Goal: Task Accomplishment & Management: Complete application form

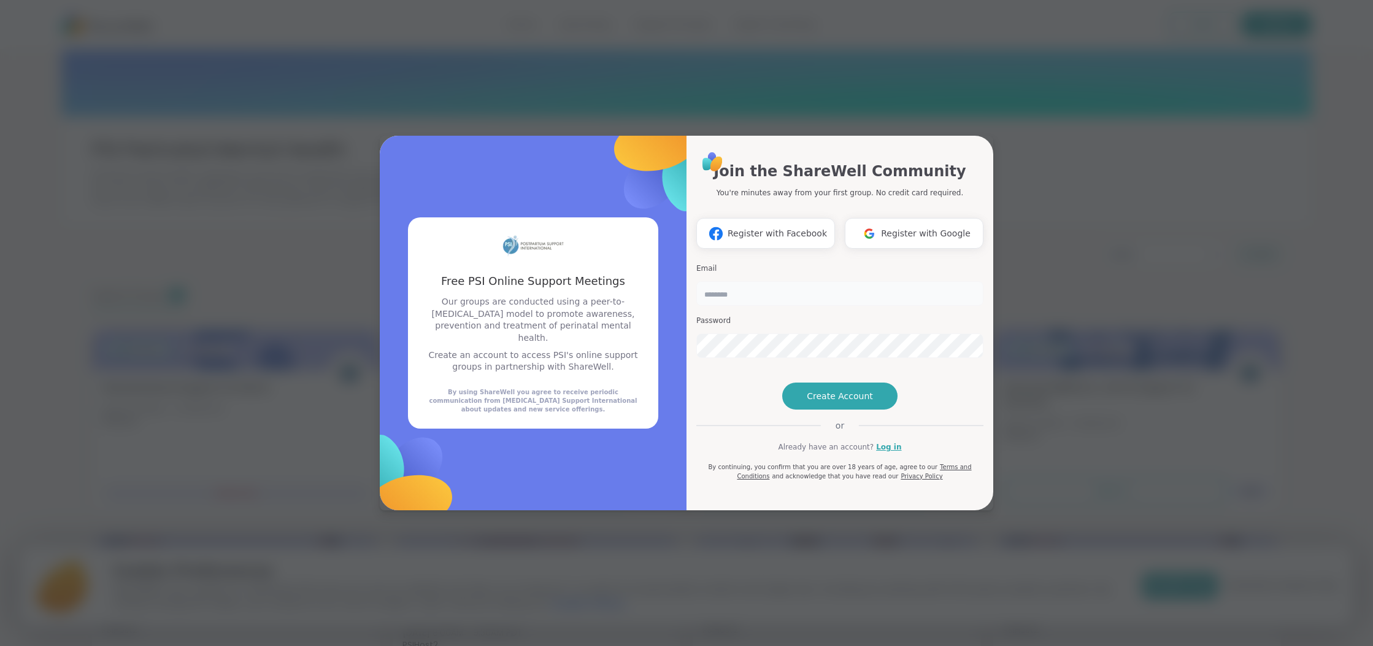
click at [885, 281] on input "email" at bounding box center [840, 293] width 287 height 25
type input "**********"
click at [849, 402] on span "Create Account" at bounding box center [840, 396] width 66 height 12
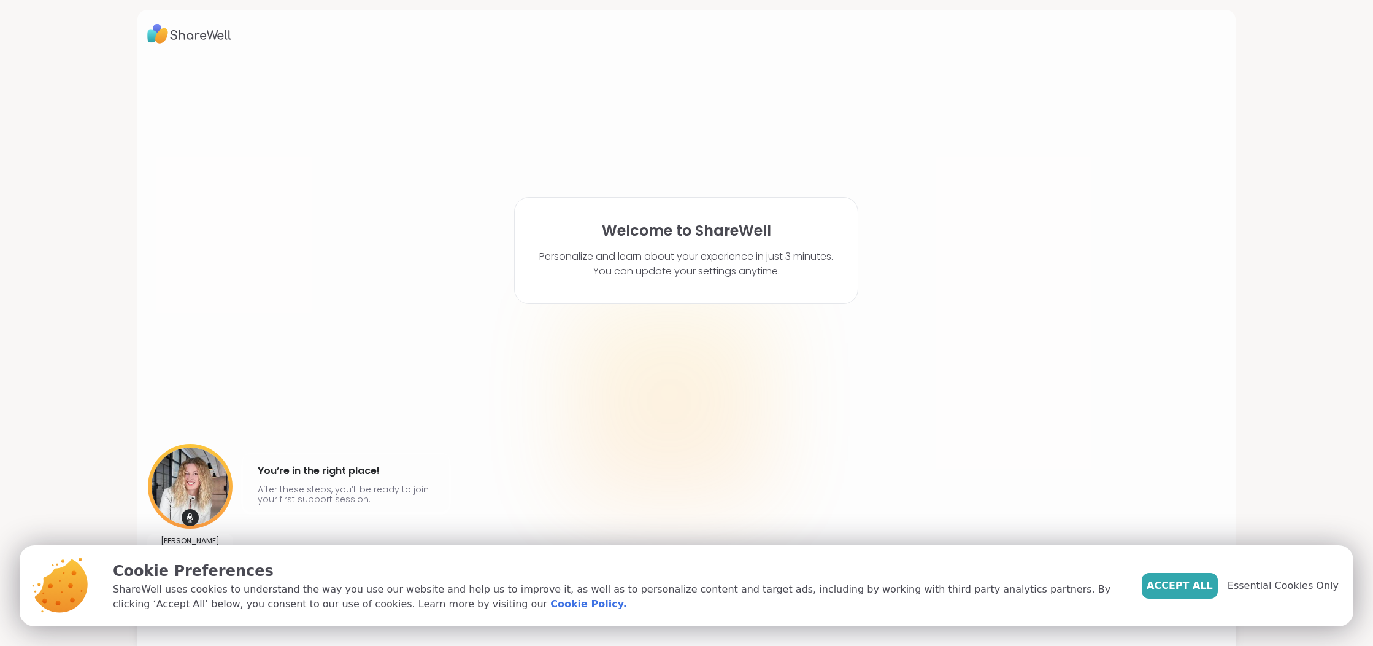
click at [1332, 585] on span "Essential Cookies Only" at bounding box center [1283, 585] width 111 height 15
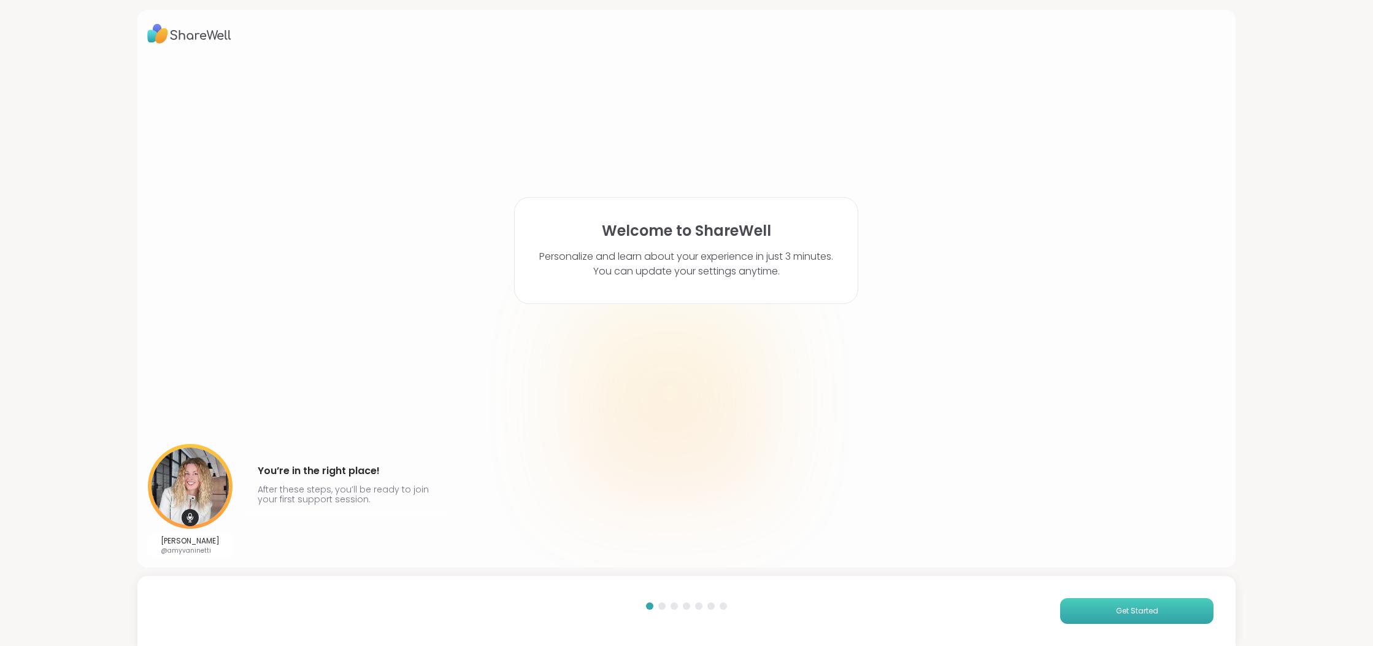
click at [1168, 607] on button "Get Started" at bounding box center [1136, 611] width 153 height 26
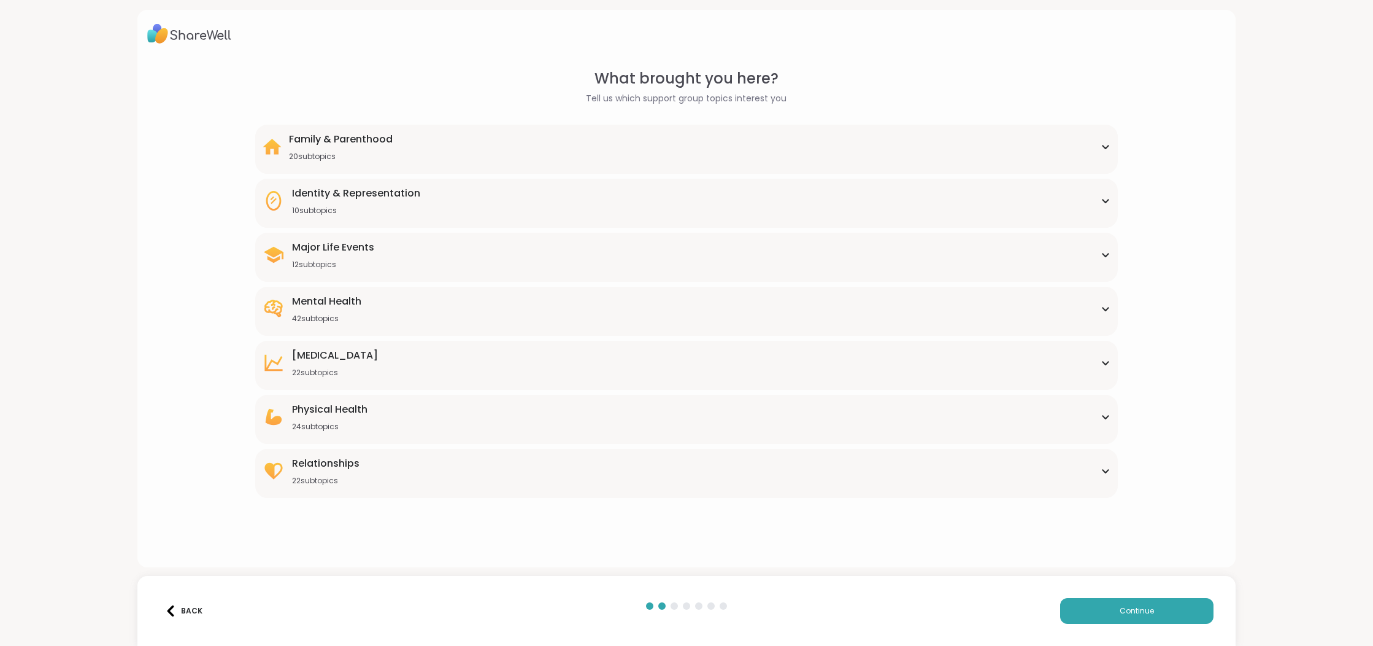
click at [393, 305] on div "Mental Health 42 subtopics" at bounding box center [687, 308] width 849 height 29
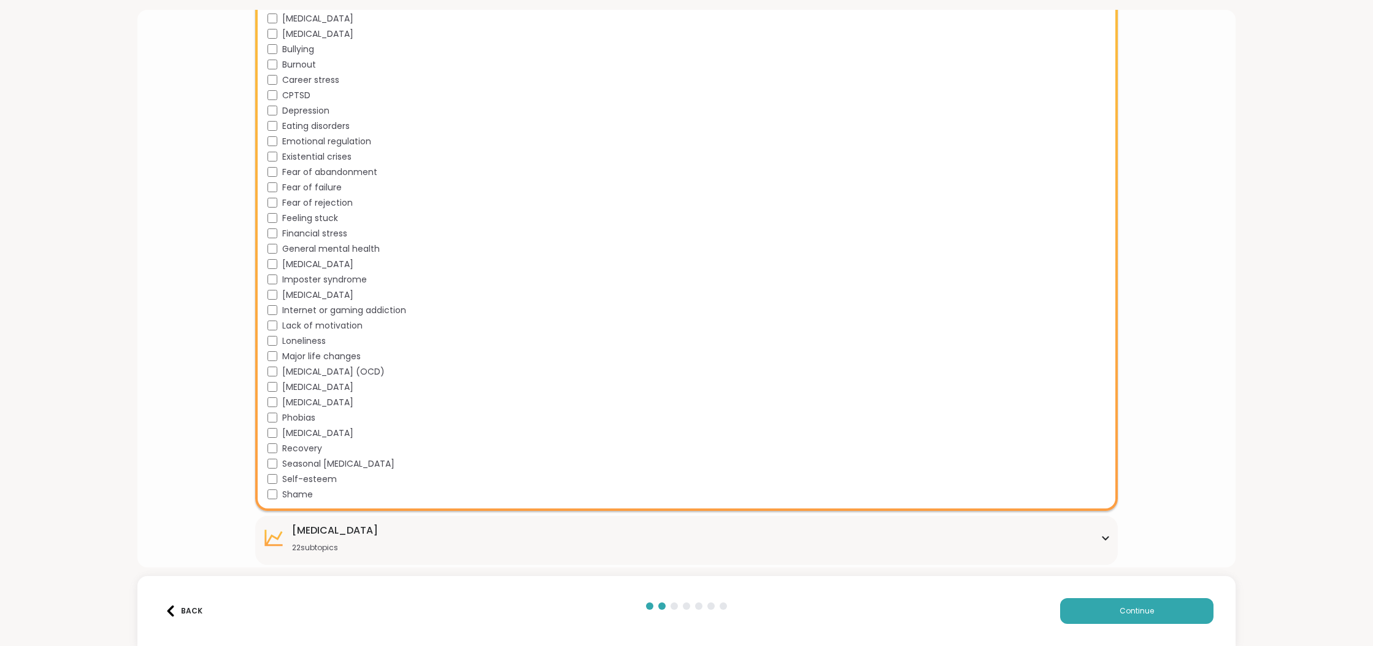
scroll to position [544, 0]
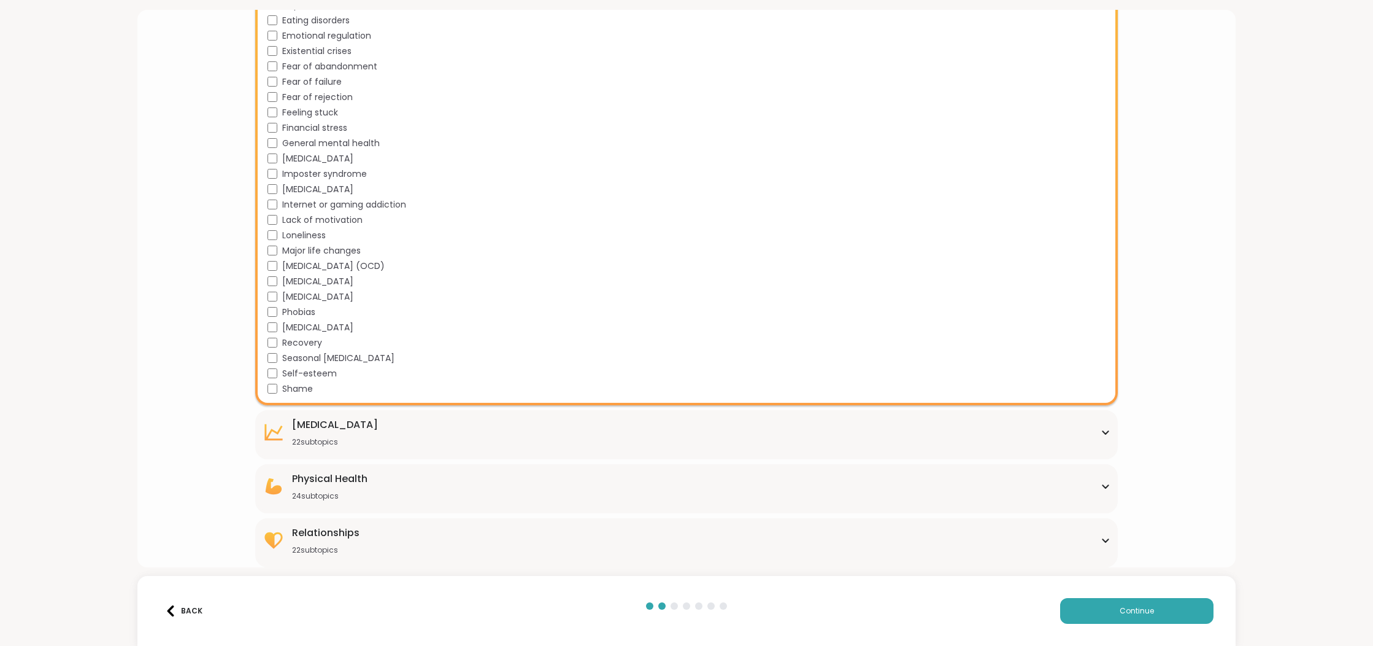
click at [507, 442] on div "[MEDICAL_DATA] 22 subtopics" at bounding box center [687, 431] width 849 height 29
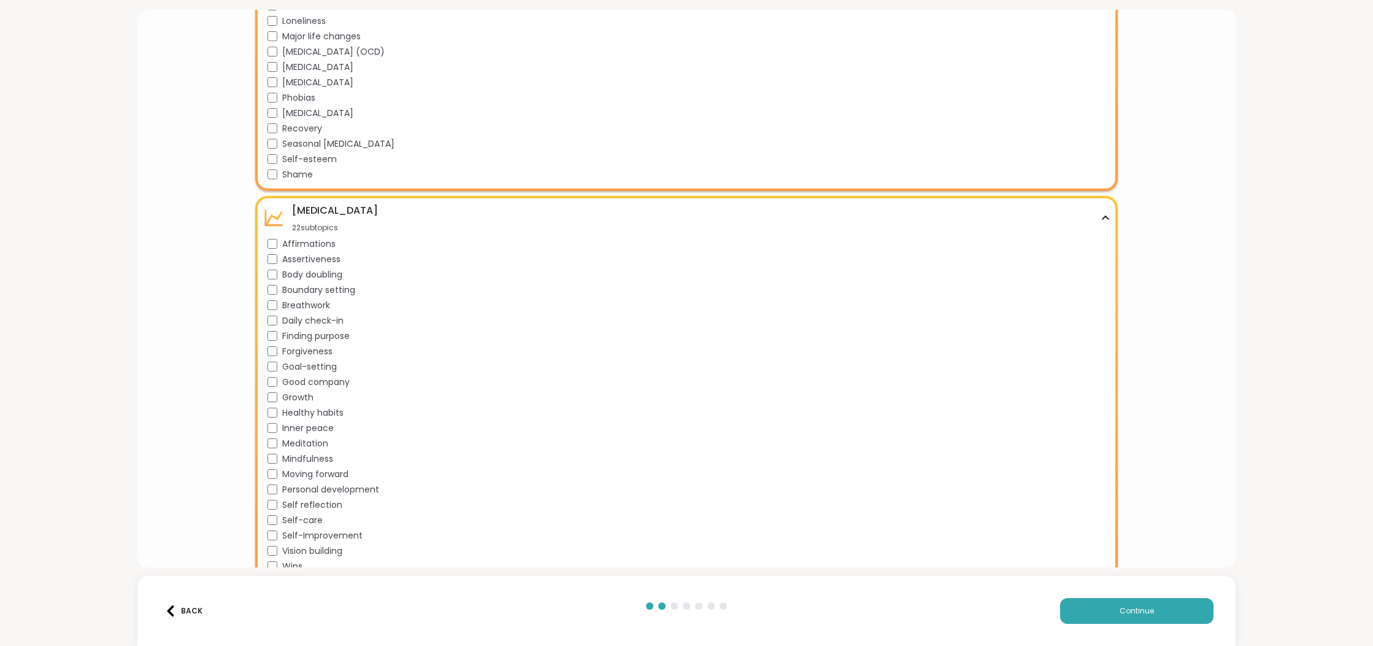
scroll to position [879, 0]
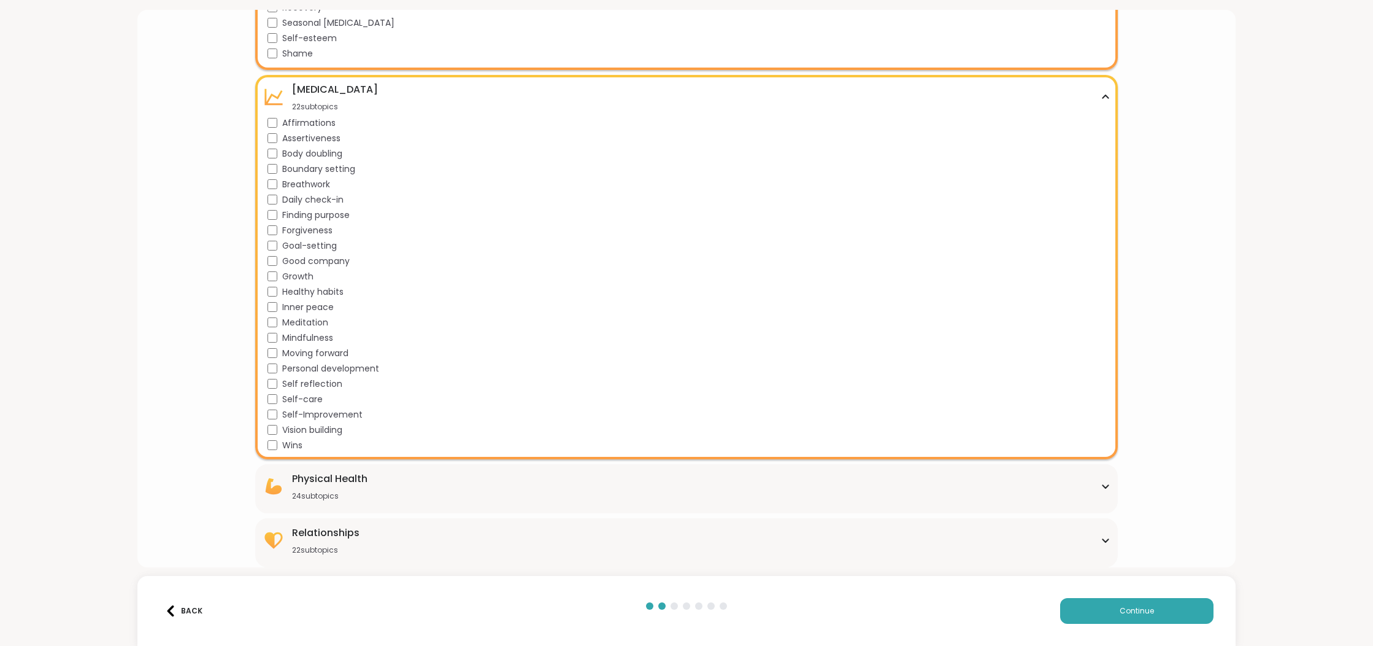
click at [361, 492] on div "24 subtopics" at bounding box center [329, 496] width 75 height 10
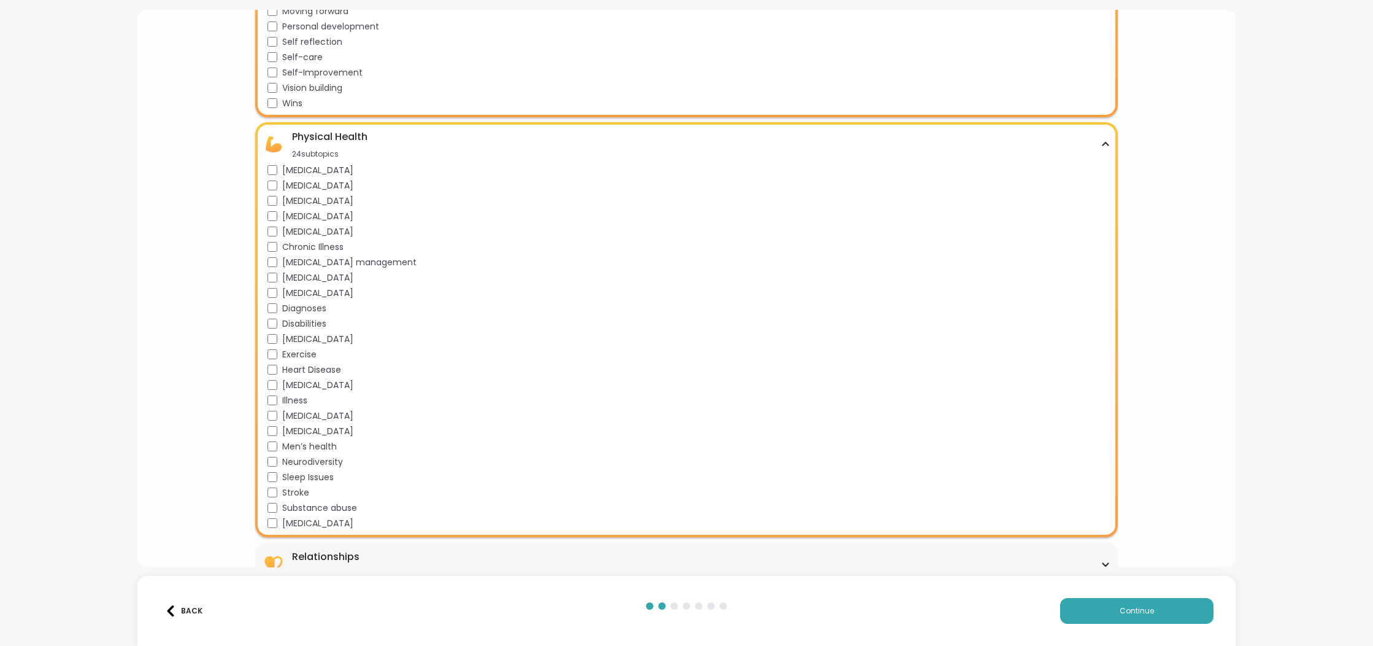
scroll to position [1245, 0]
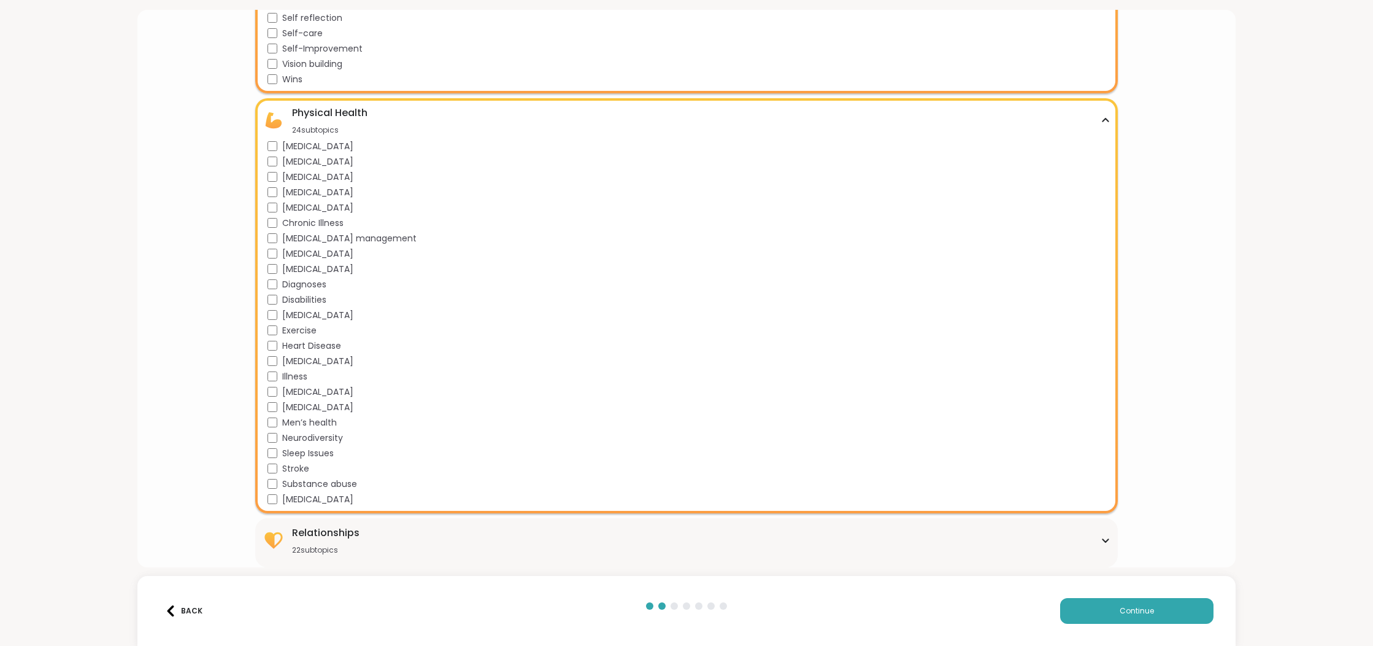
click at [357, 534] on div "Relationships" at bounding box center [326, 532] width 68 height 15
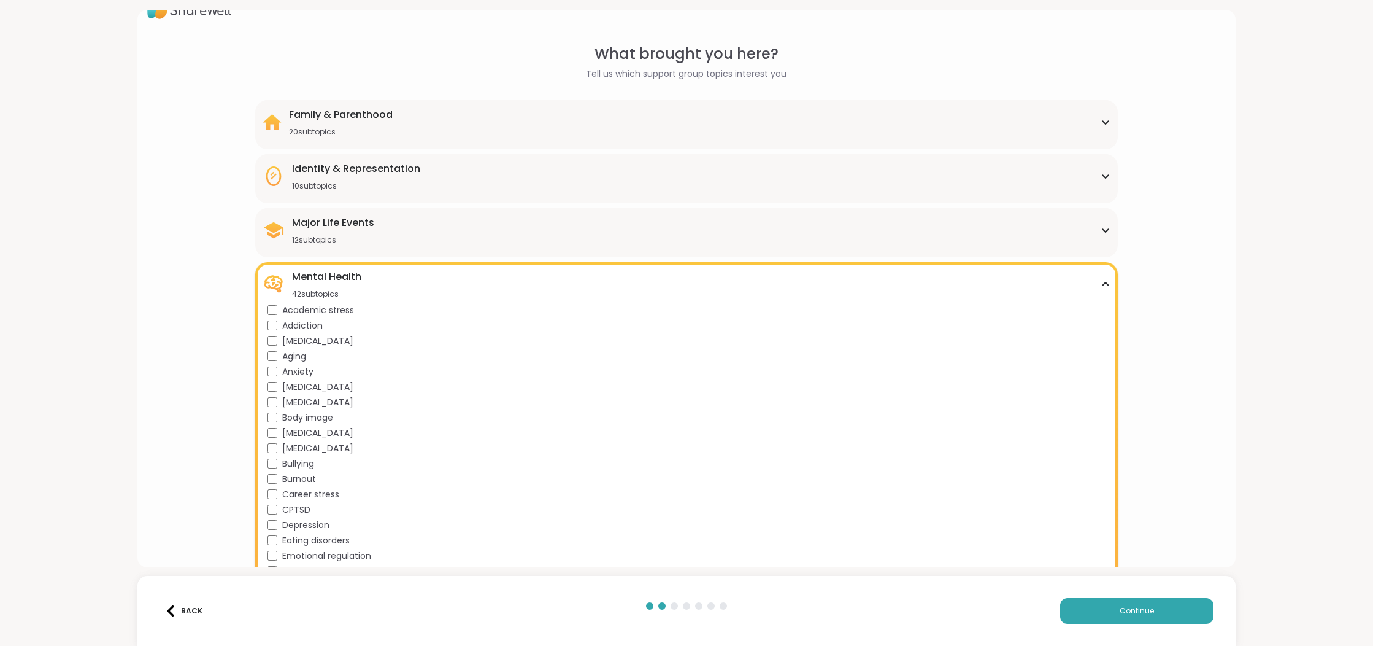
scroll to position [0, 0]
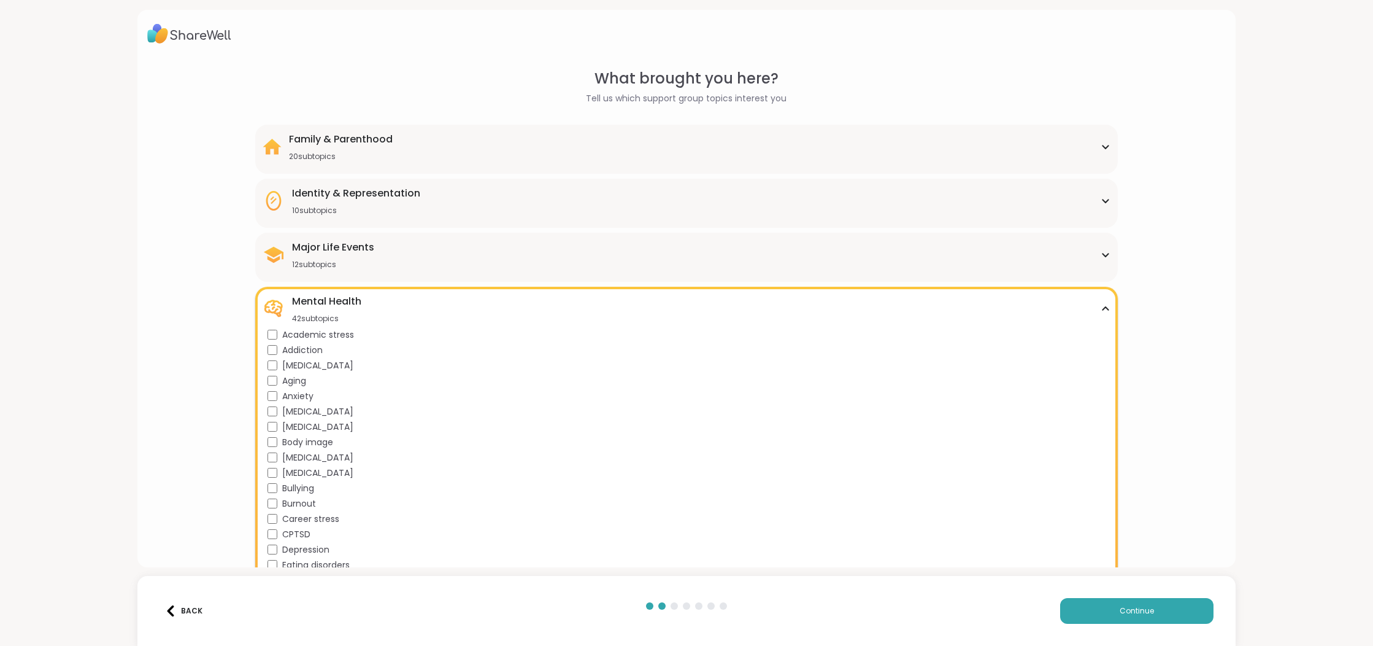
click at [410, 267] on div "Major Life Events 12 subtopics" at bounding box center [687, 254] width 849 height 29
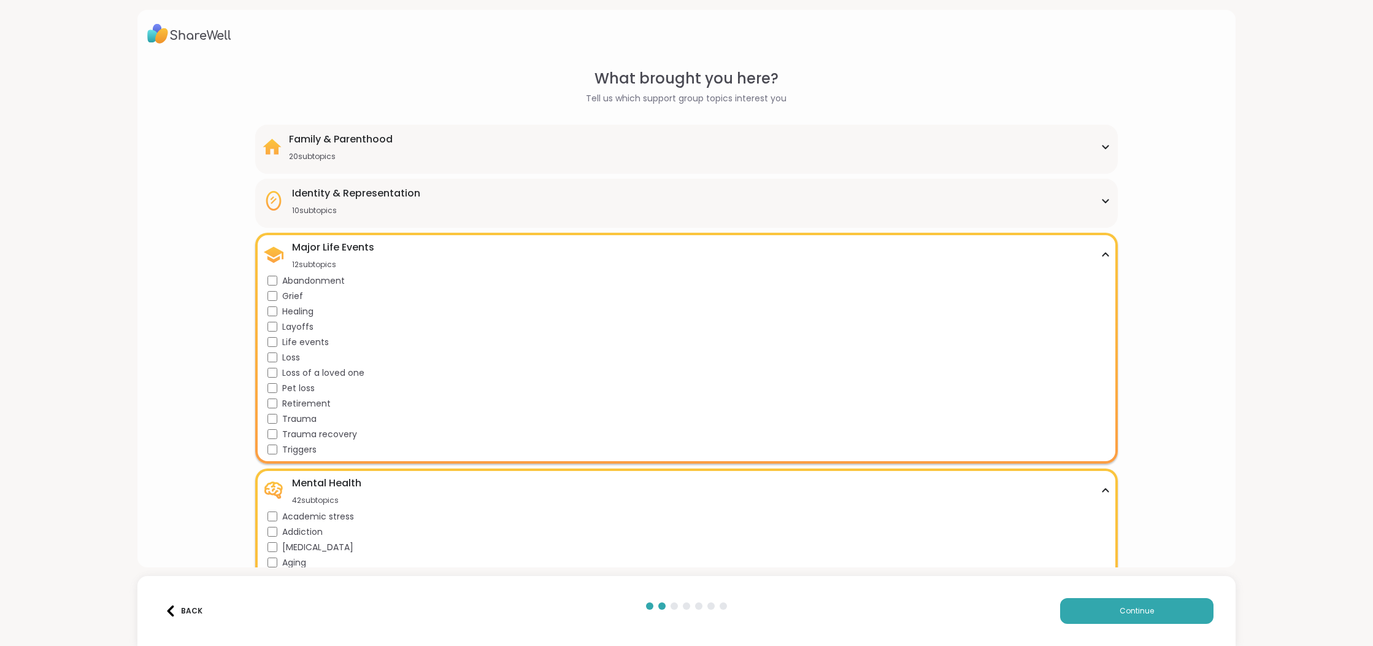
click at [430, 202] on div "Identity & Representation 10 subtopics" at bounding box center [687, 200] width 849 height 29
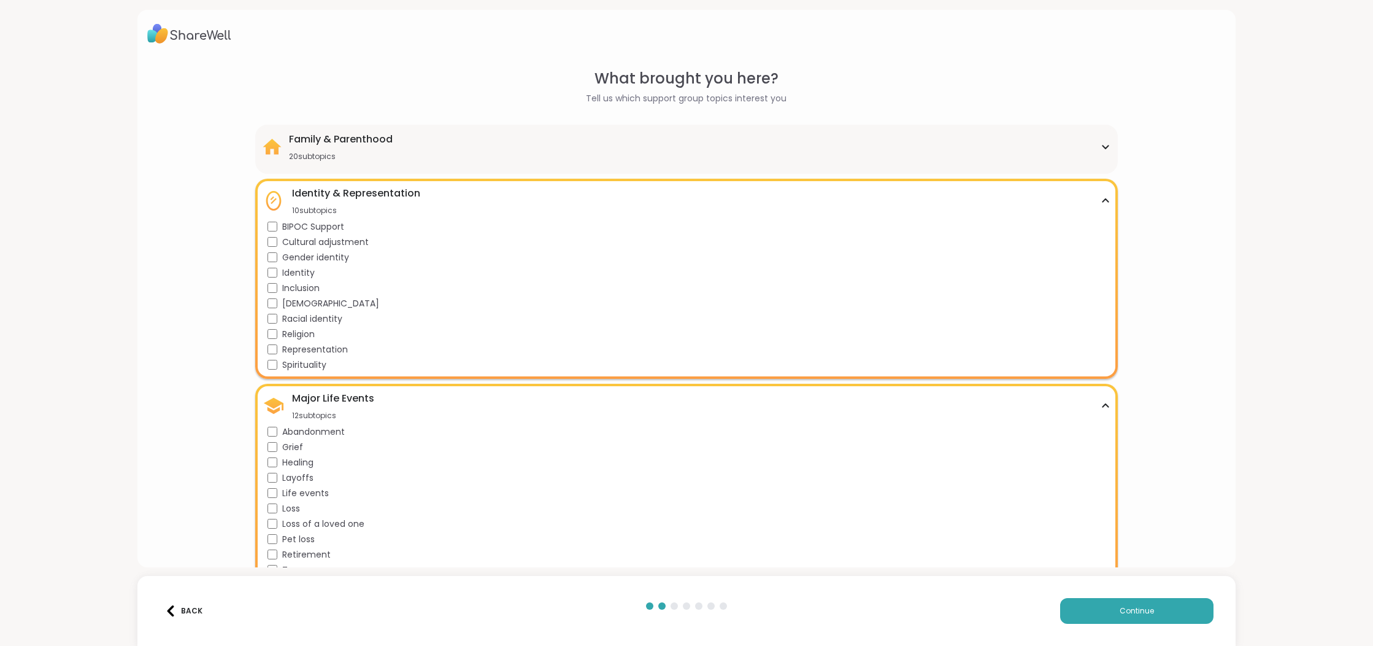
click at [366, 141] on div "Family & Parenthood" at bounding box center [341, 139] width 104 height 15
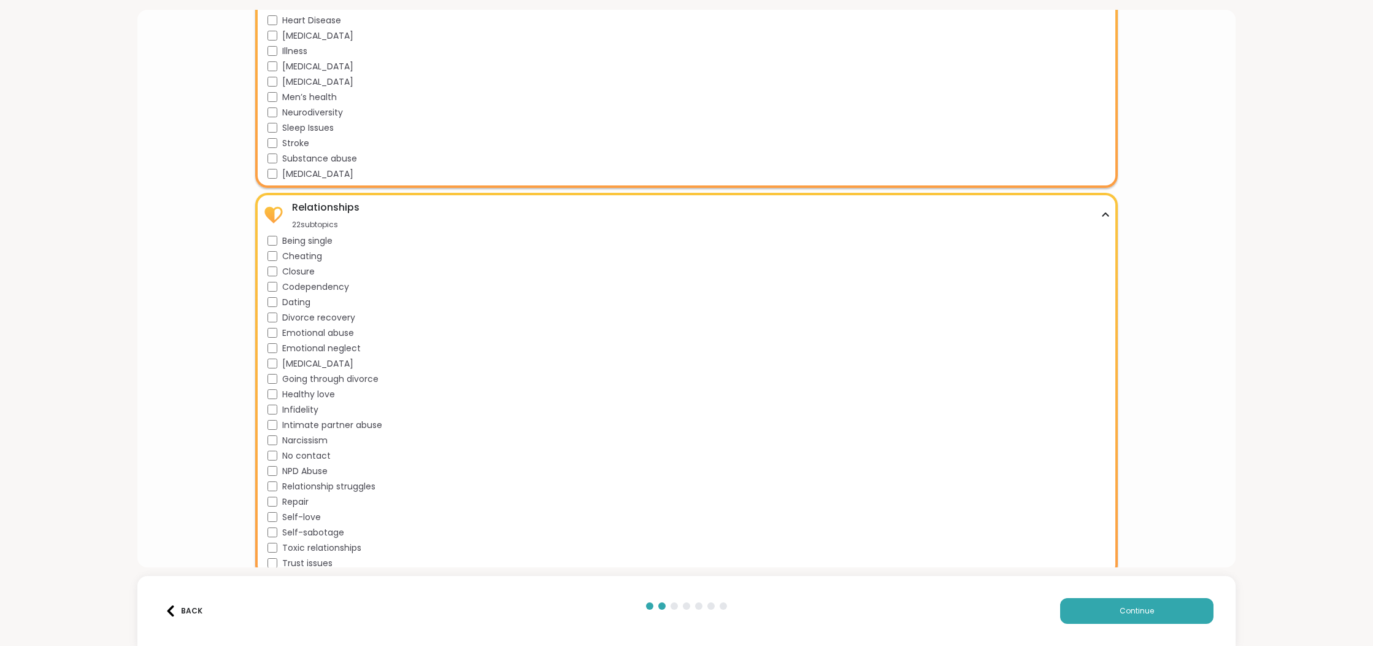
scroll to position [2217, 0]
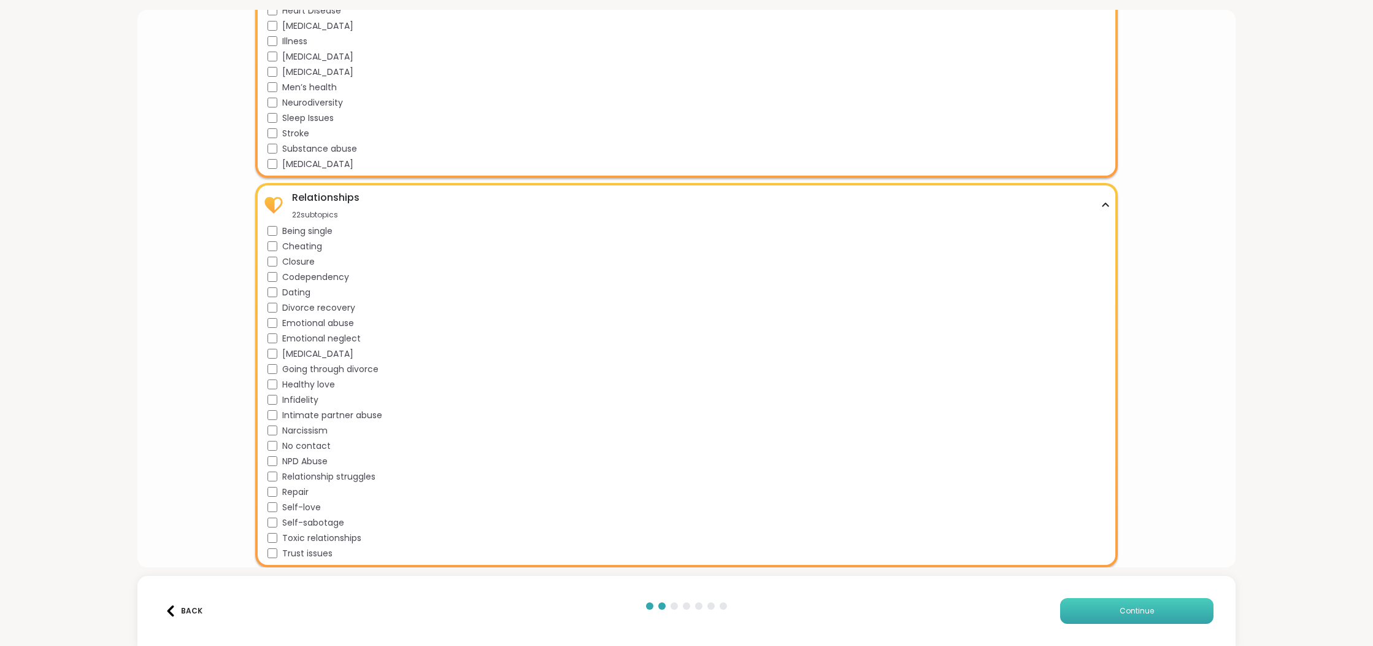
click at [1127, 617] on button "Continue" at bounding box center [1136, 611] width 153 height 26
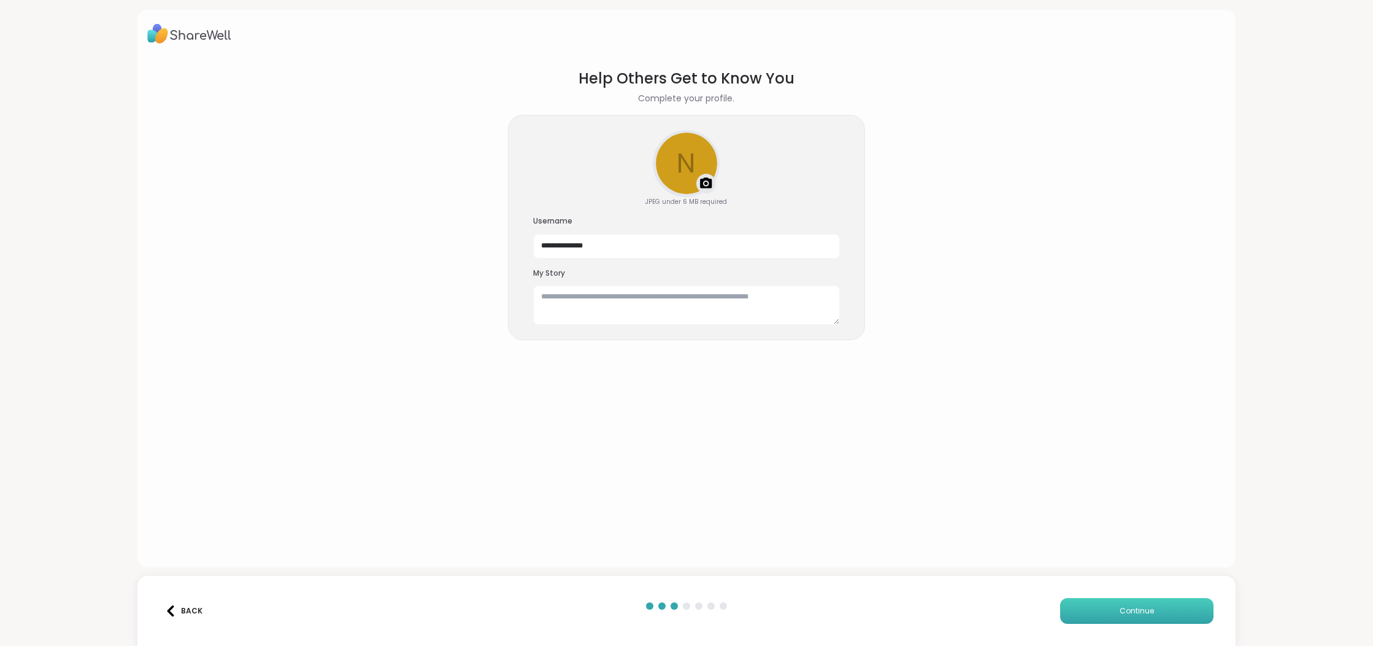
scroll to position [0, 0]
click at [612, 301] on textarea at bounding box center [686, 304] width 307 height 39
type textarea "*"
type textarea "**********"
click at [1148, 604] on button "Continue" at bounding box center [1136, 611] width 153 height 26
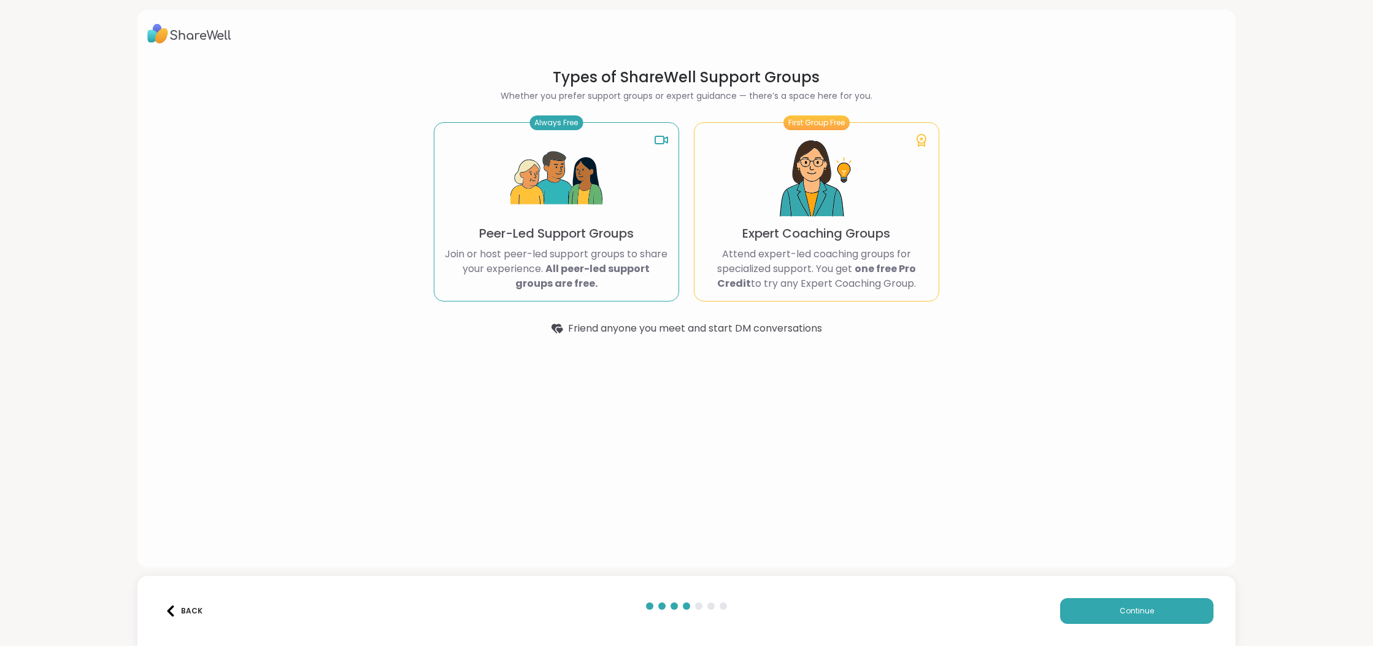
click at [611, 257] on p "Join or host peer-led support groups to share your experience. All peer-led sup…" at bounding box center [556, 269] width 225 height 44
click at [1160, 614] on button "Continue" at bounding box center [1136, 611] width 153 height 26
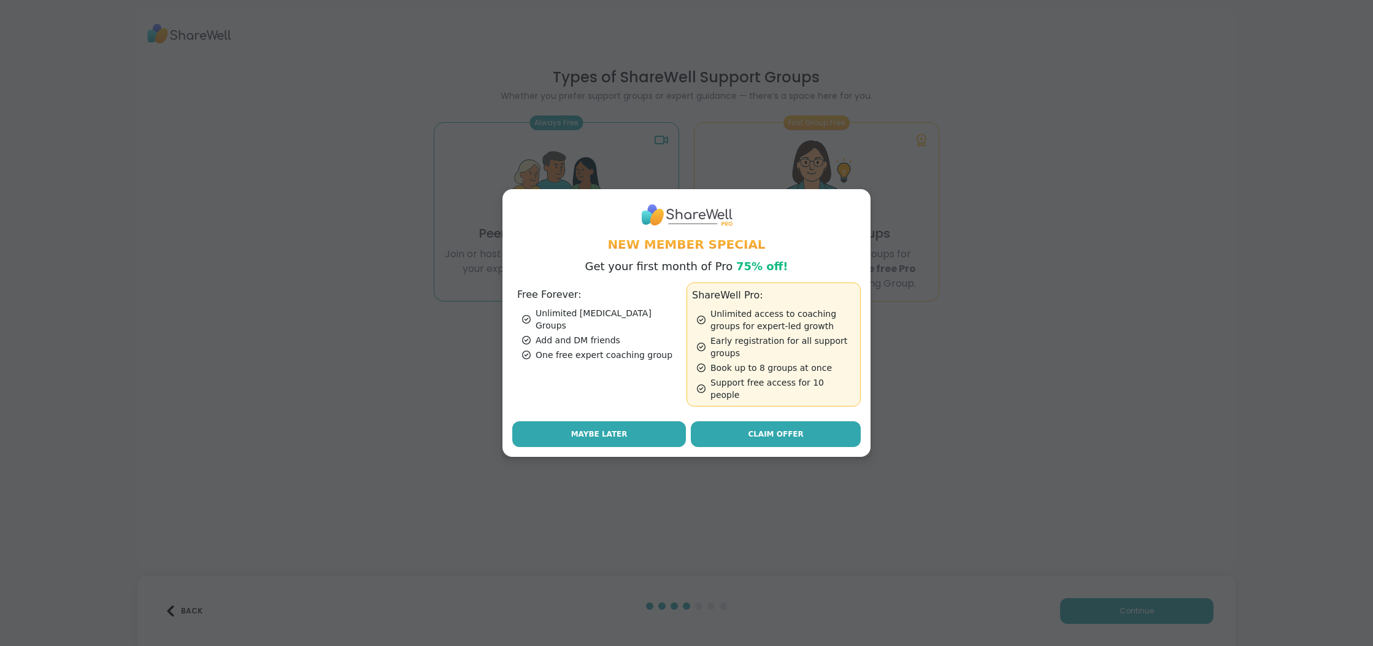
click at [581, 432] on span "Maybe Later" at bounding box center [599, 433] width 56 height 11
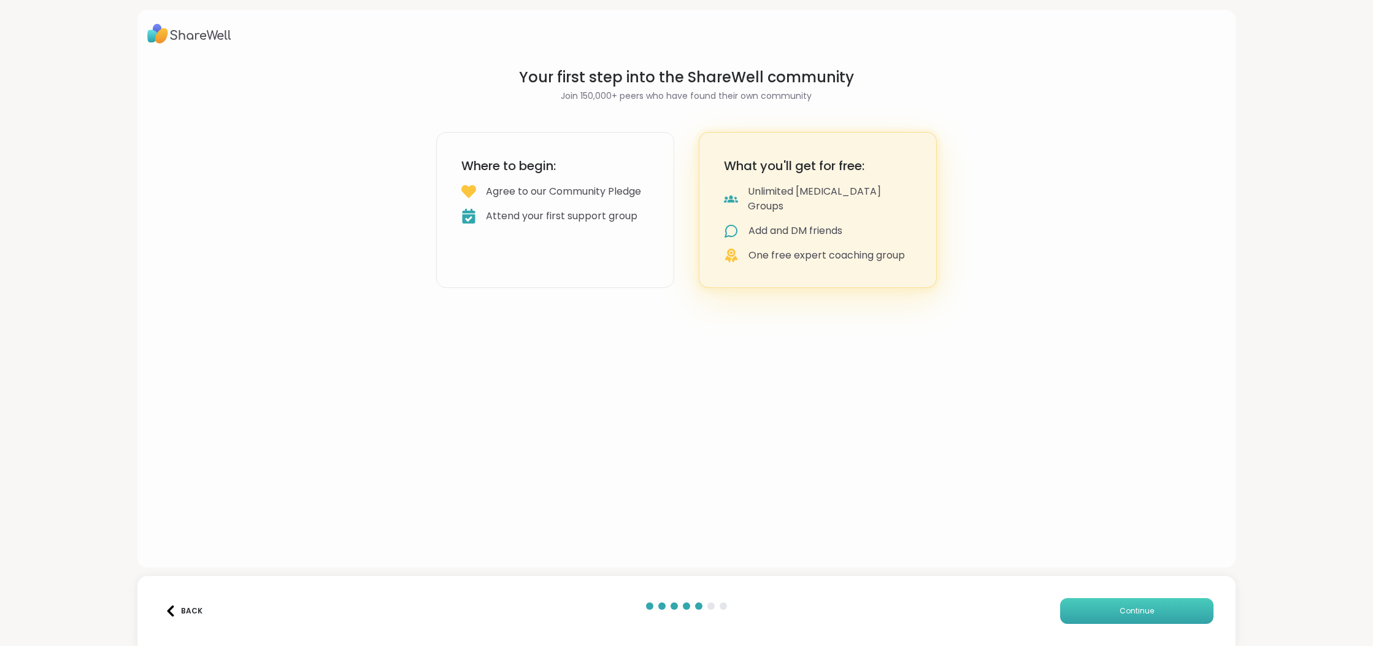
click at [1122, 614] on span "Continue" at bounding box center [1137, 610] width 34 height 11
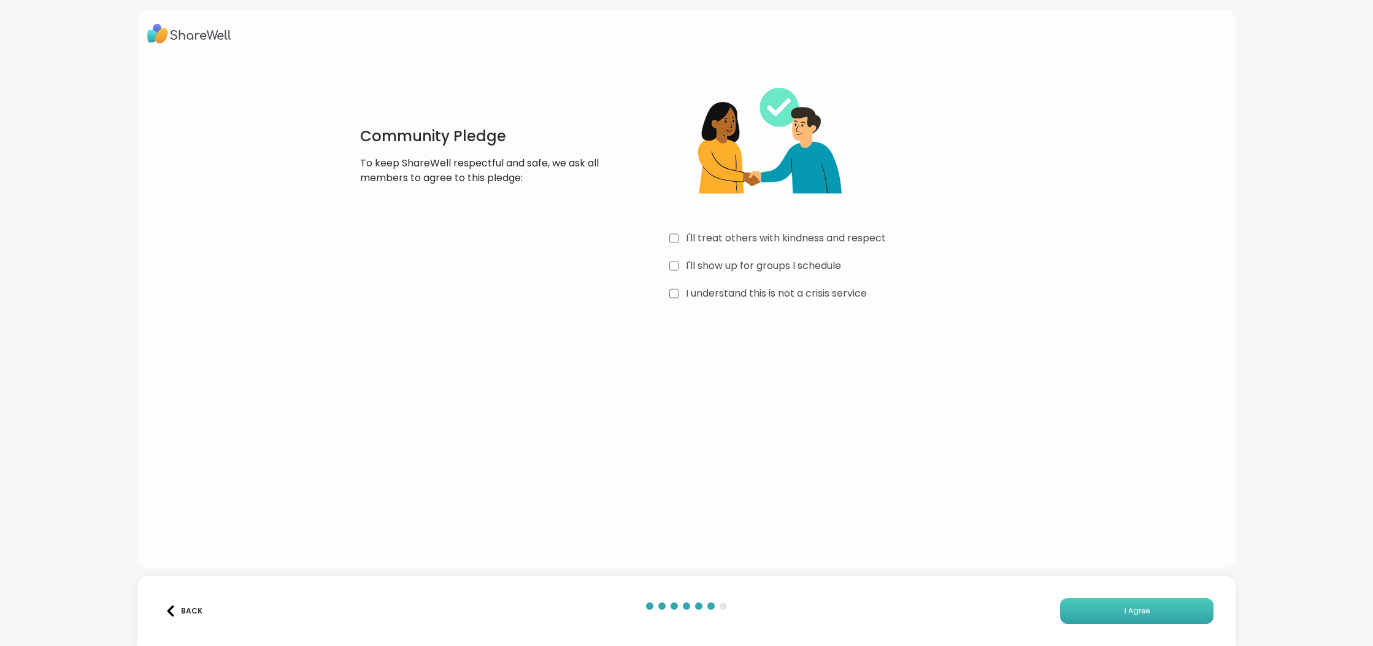
click at [1142, 613] on span "I Agree" at bounding box center [1137, 610] width 25 height 11
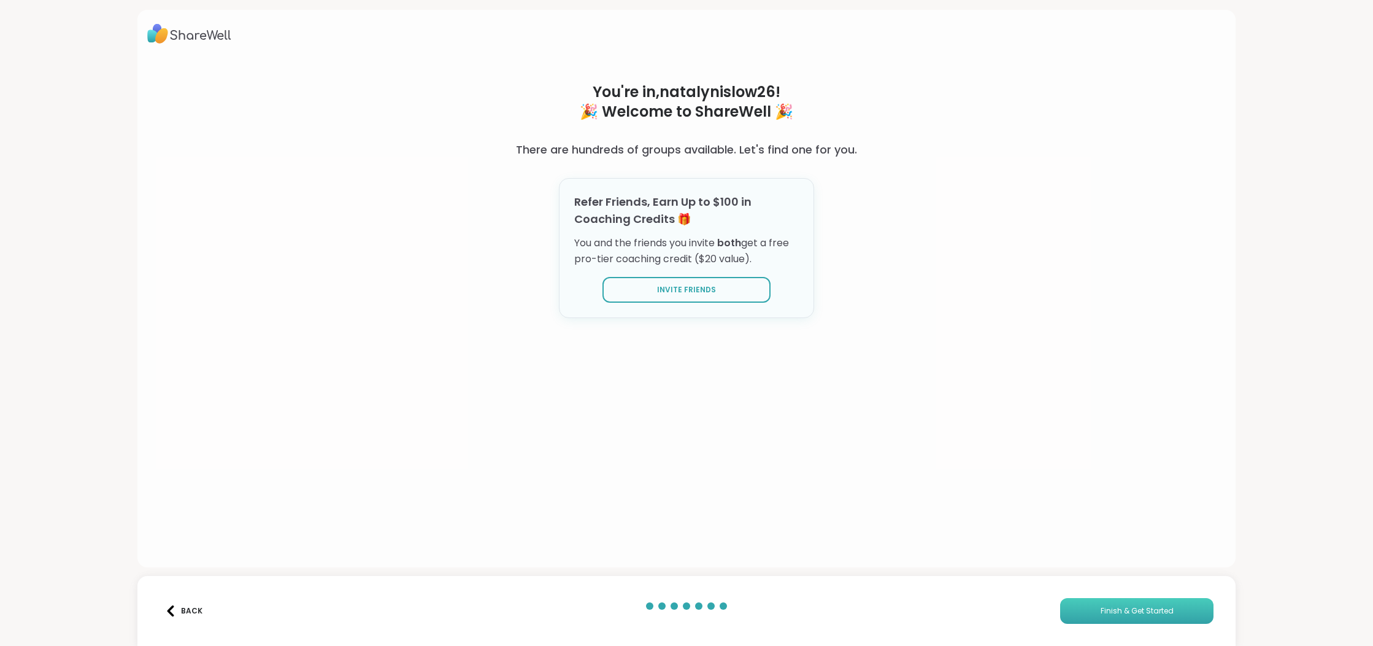
click at [1142, 613] on span "Finish & Get Started" at bounding box center [1137, 610] width 73 height 11
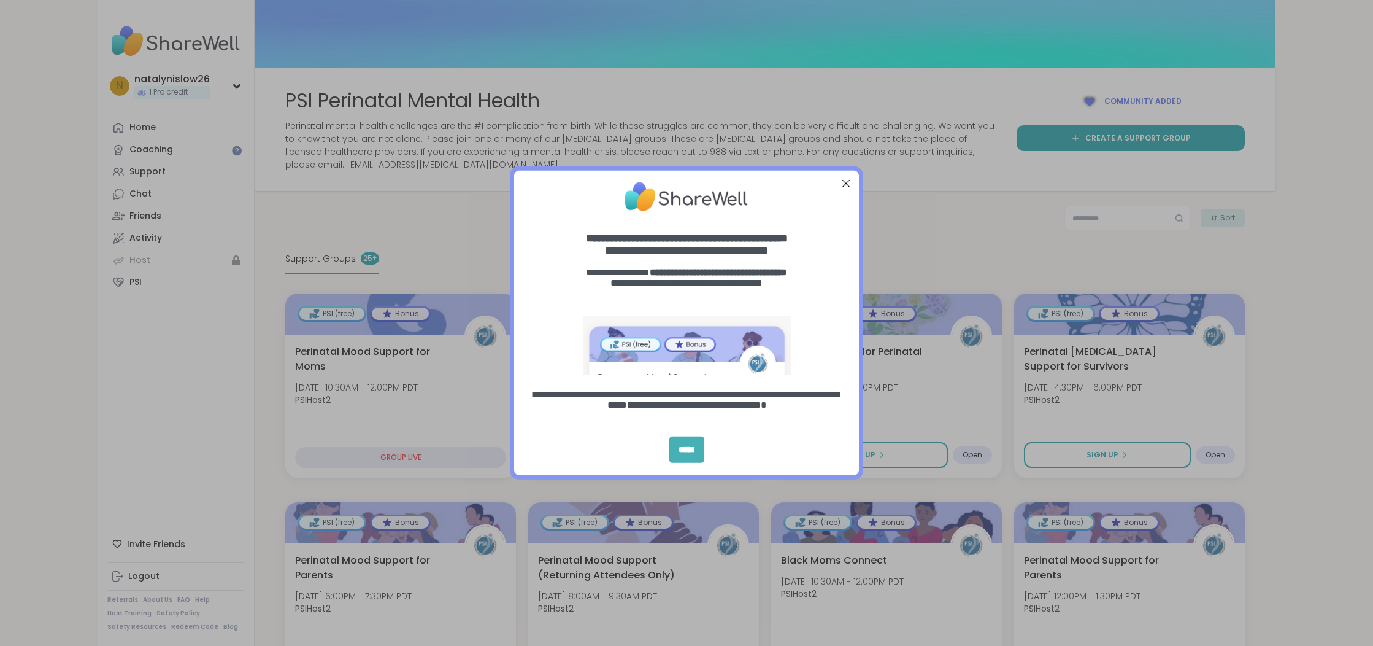
click at [678, 452] on div "*****" at bounding box center [687, 449] width 35 height 26
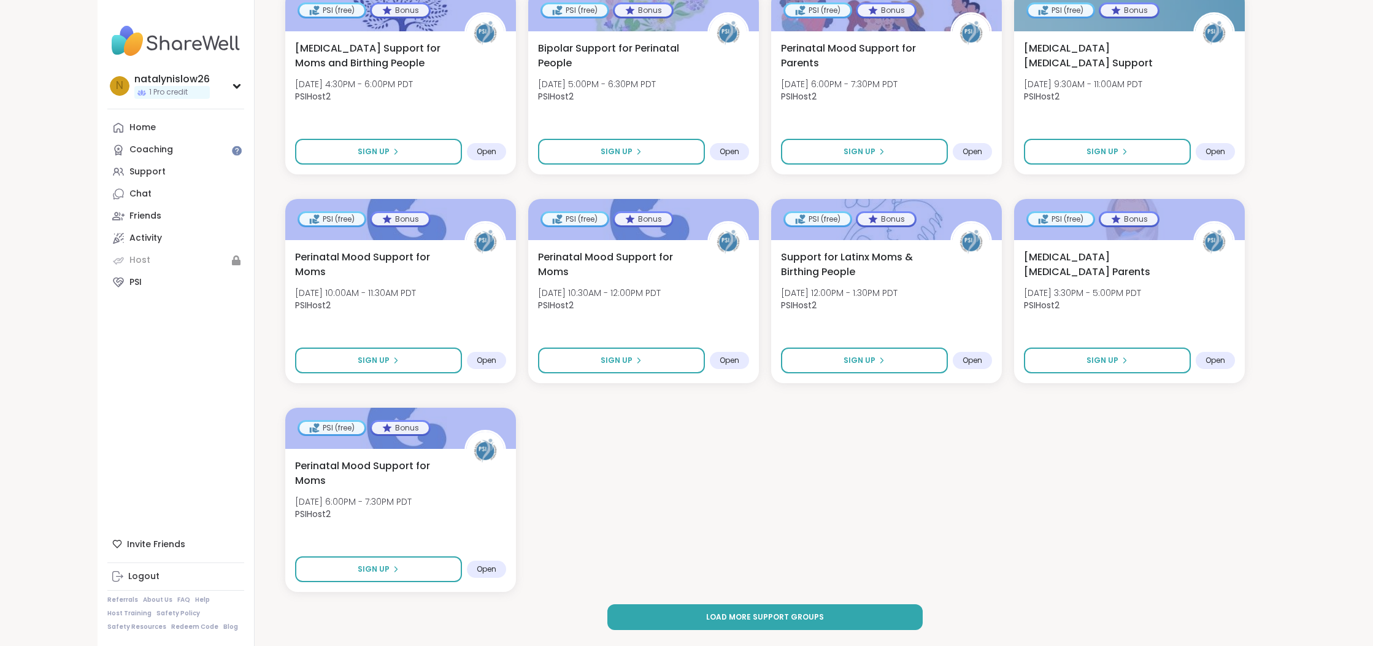
scroll to position [1161, 0]
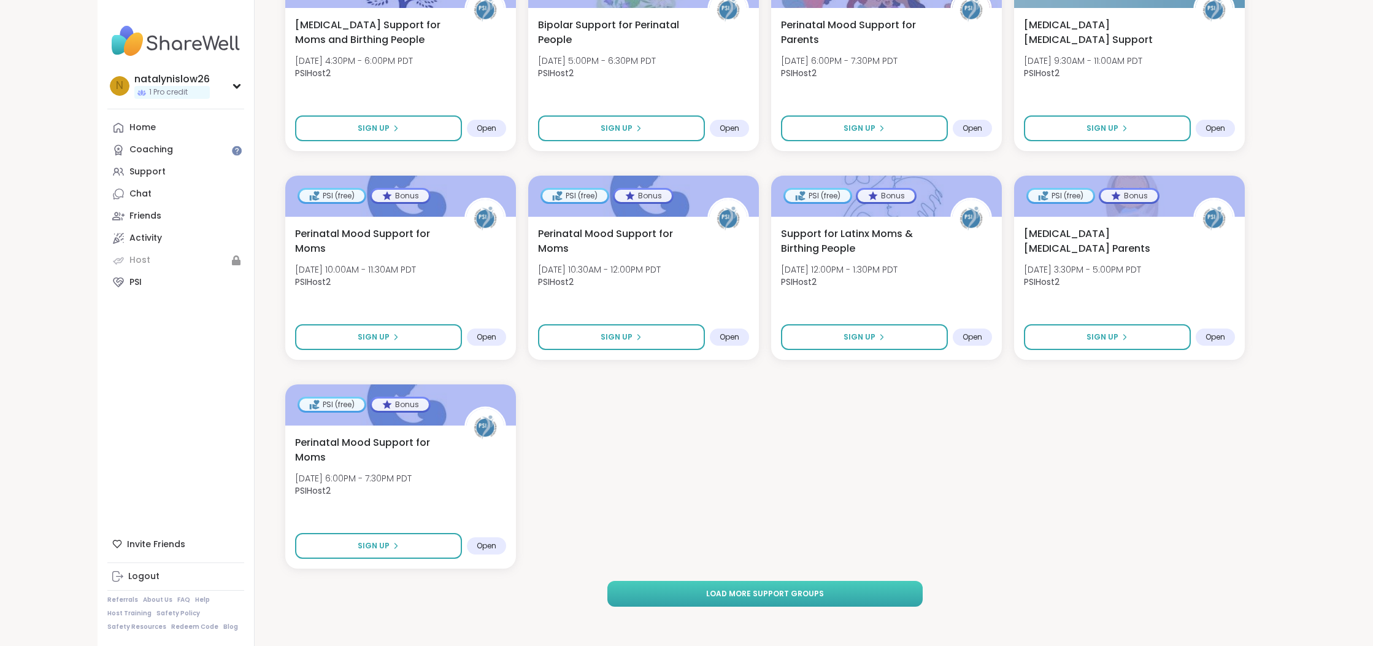
click at [798, 593] on span "Load more support groups" at bounding box center [765, 593] width 118 height 11
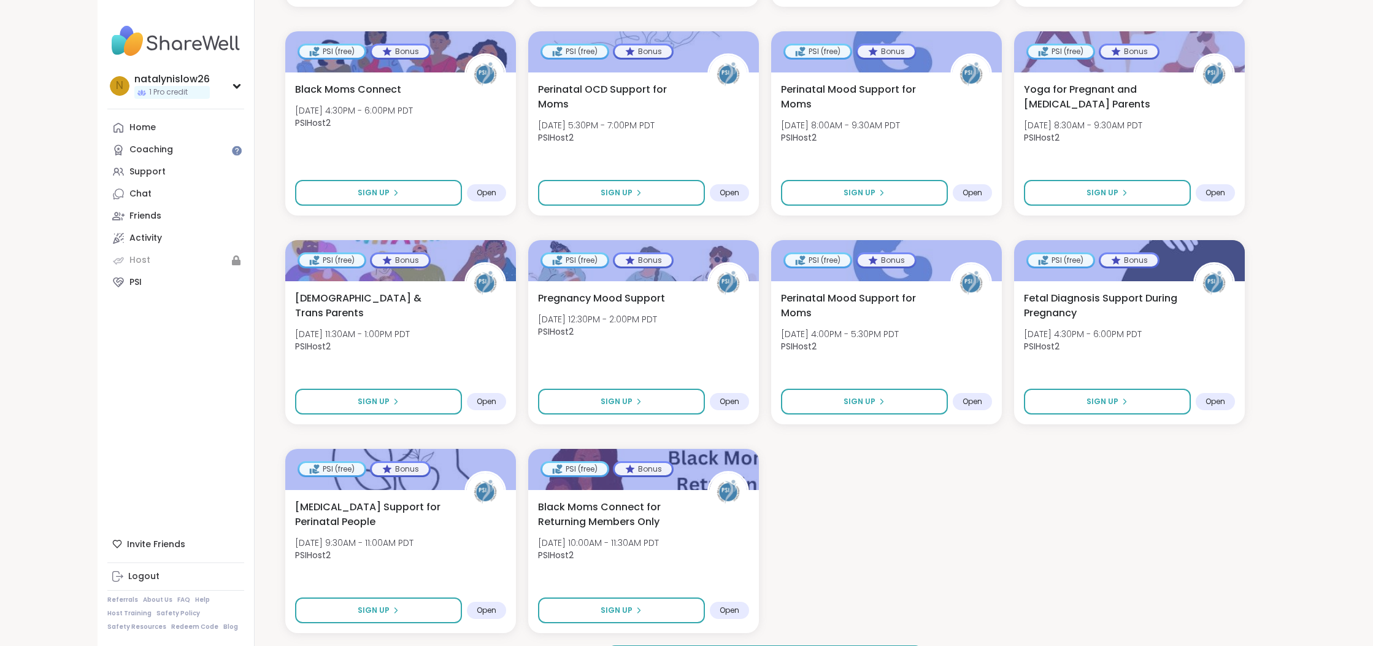
scroll to position [2413, 0]
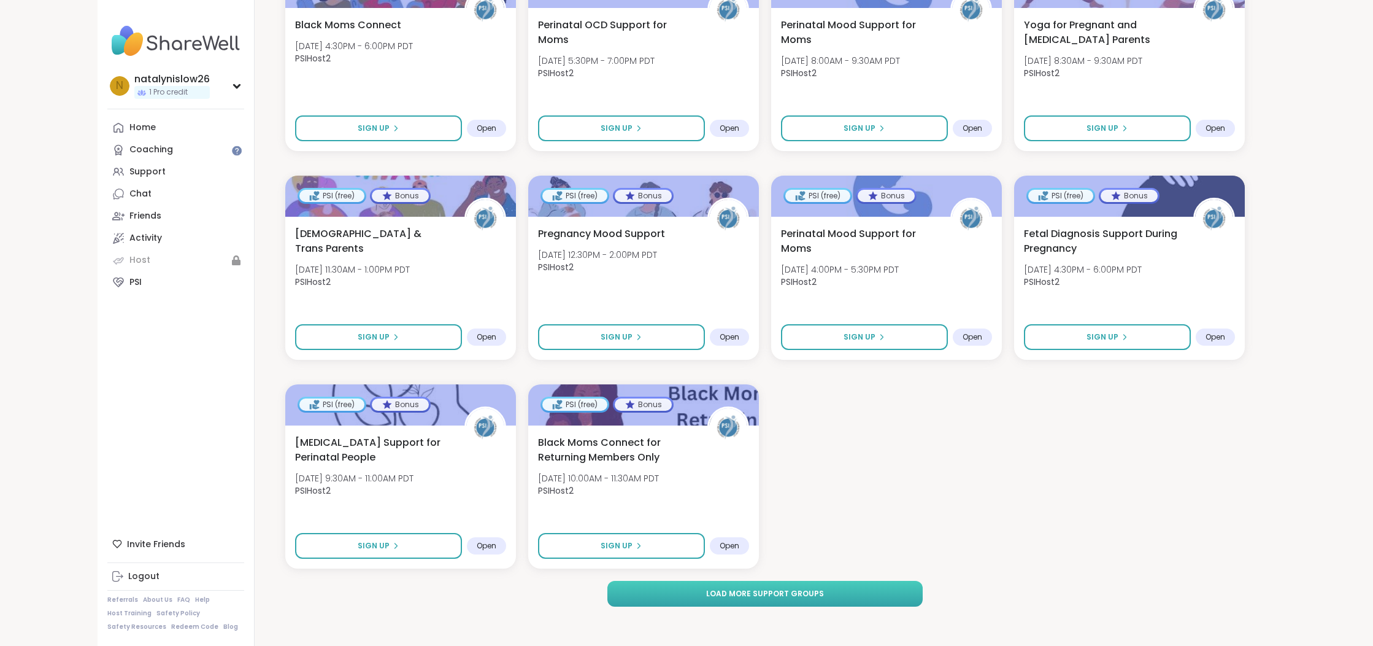
click at [833, 596] on button "Load more support groups" at bounding box center [765, 594] width 315 height 26
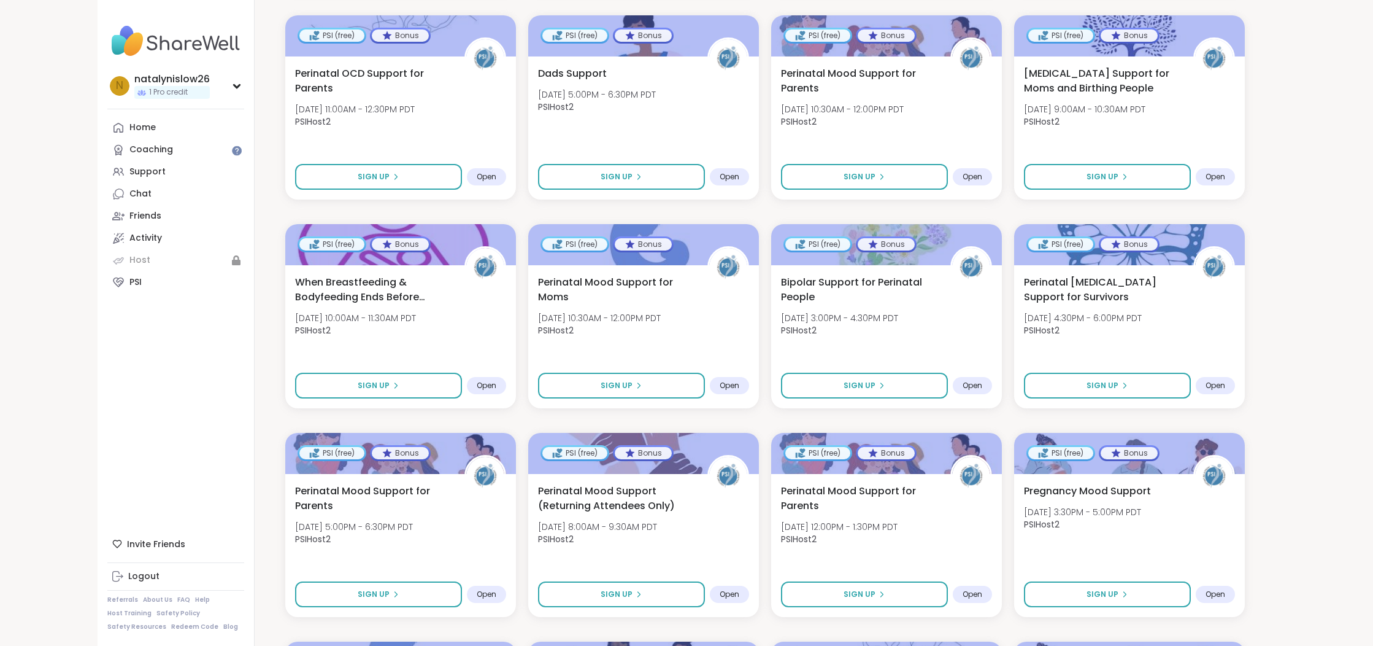
scroll to position [3201, 0]
